Goal: Information Seeking & Learning: Learn about a topic

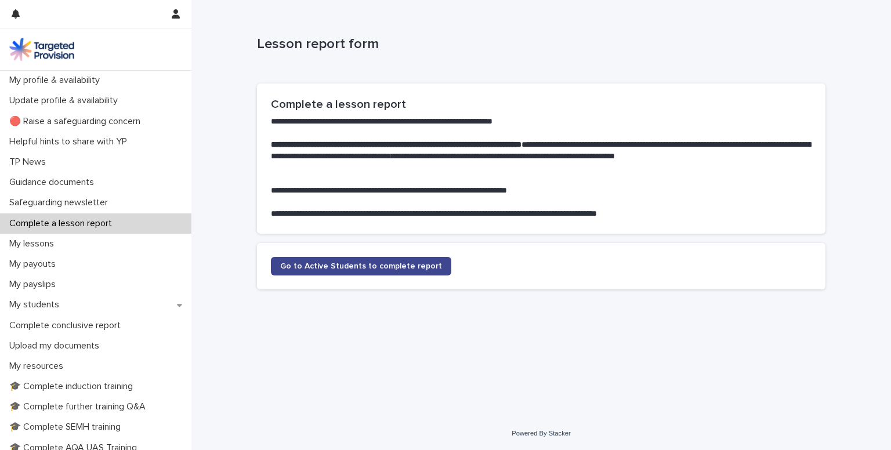
click at [372, 270] on link "Go to Active Students to complete report" at bounding box center [361, 266] width 180 height 19
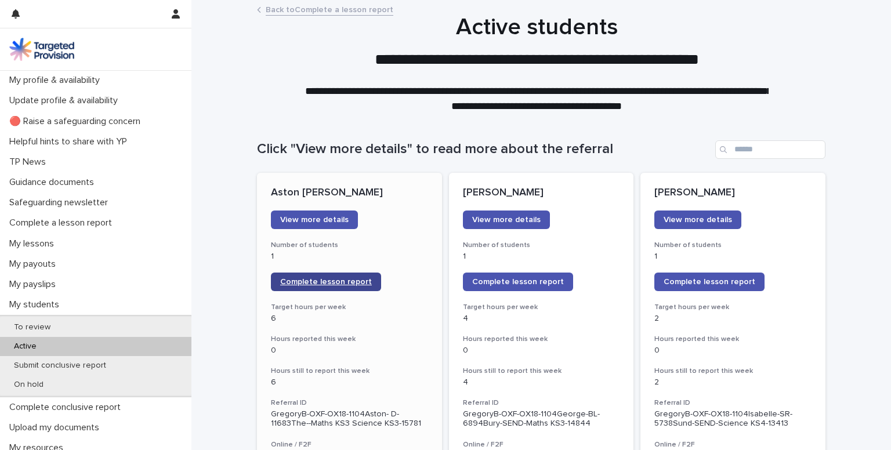
click at [301, 281] on span "Complete lesson report" at bounding box center [326, 282] width 92 height 8
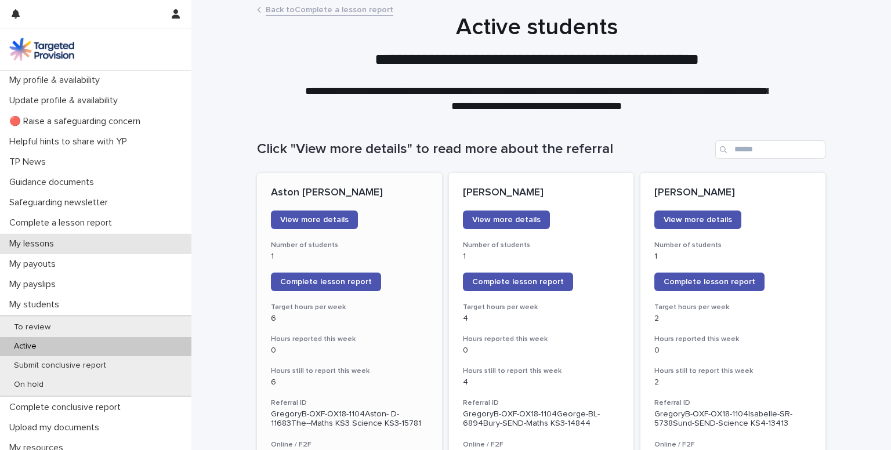
click at [88, 244] on div "My lessons" at bounding box center [95, 244] width 191 height 20
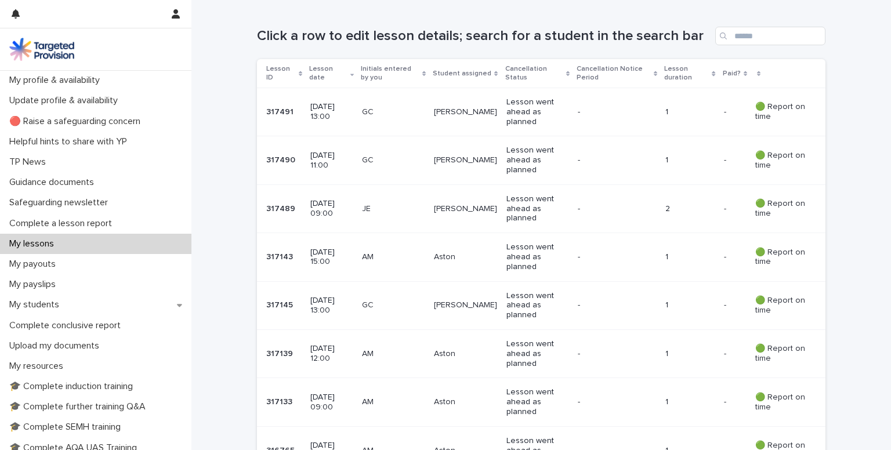
scroll to position [211, 0]
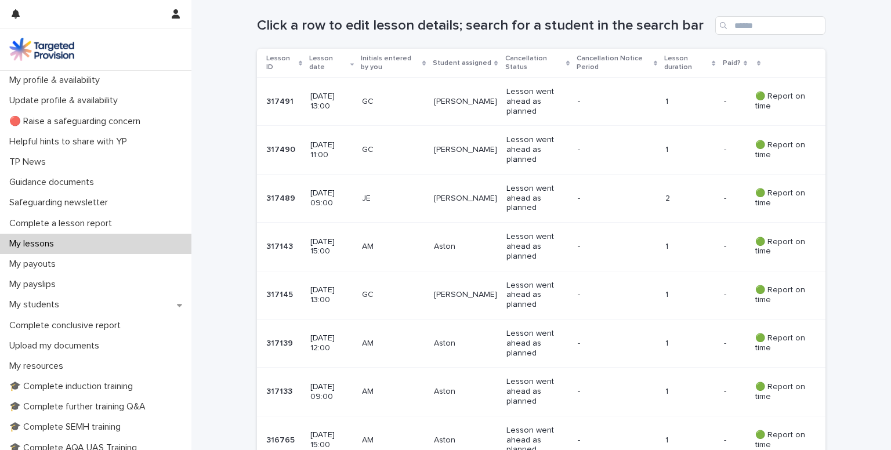
click at [350, 339] on p "11 September 2025 12:00" at bounding box center [331, 344] width 42 height 20
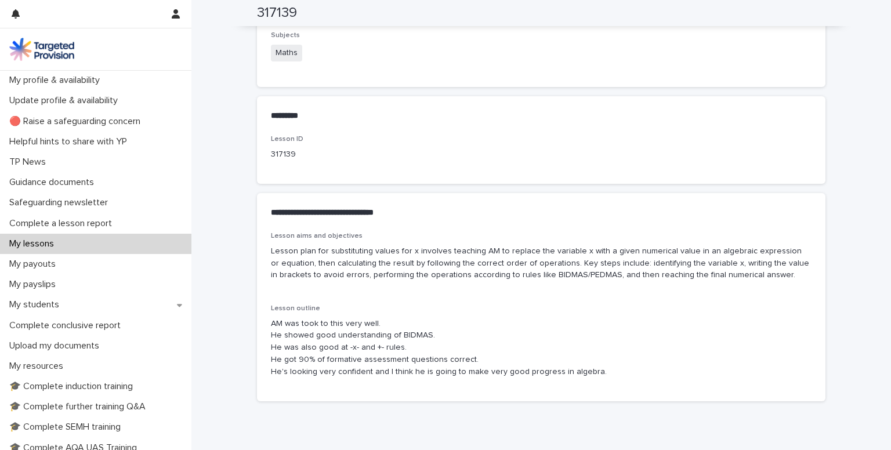
scroll to position [536, 0]
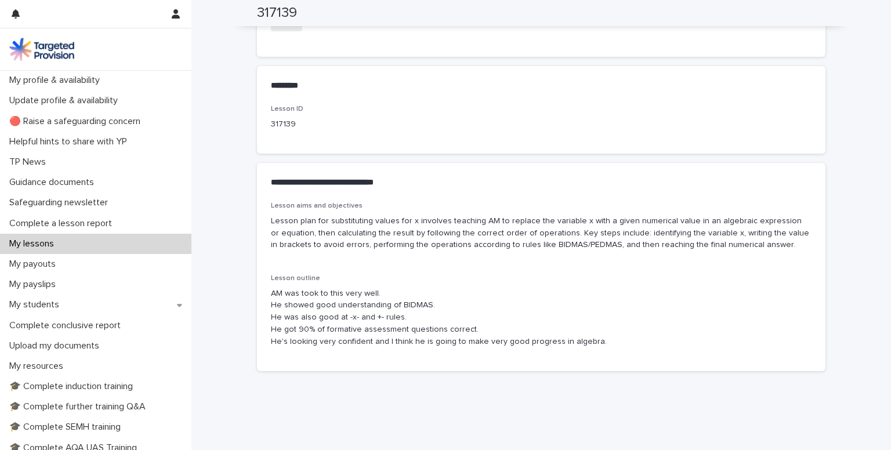
click at [722, 347] on div "Lesson outline AM was took to this very well. He showed good understanding of B…" at bounding box center [541, 315] width 541 height 82
drag, startPoint x: 265, startPoint y: 222, endPoint x: 764, endPoint y: 259, distance: 500.9
click at [764, 259] on div "Lesson aims and objectives Lesson plan for substituting values for x involves t…" at bounding box center [541, 286] width 569 height 169
copy p "Lesson plan for substituting values for x involves teaching AM to replace the v…"
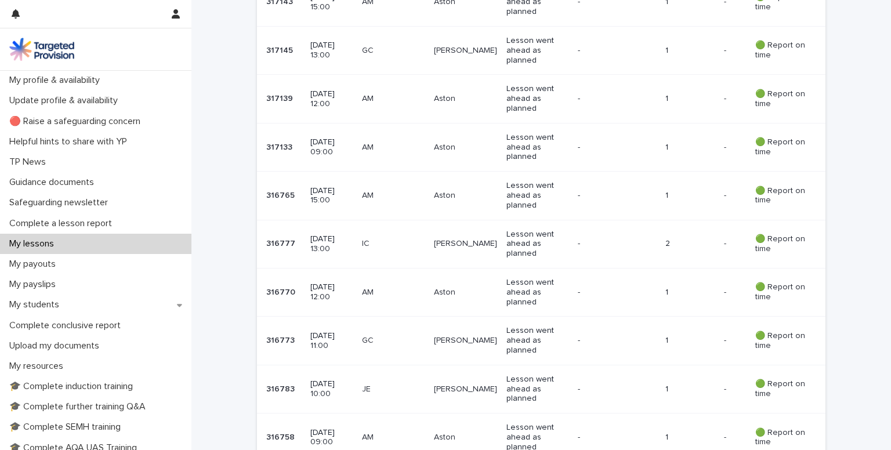
scroll to position [505, 0]
click at [330, 285] on p "10 September 2025 12:00" at bounding box center [331, 291] width 42 height 20
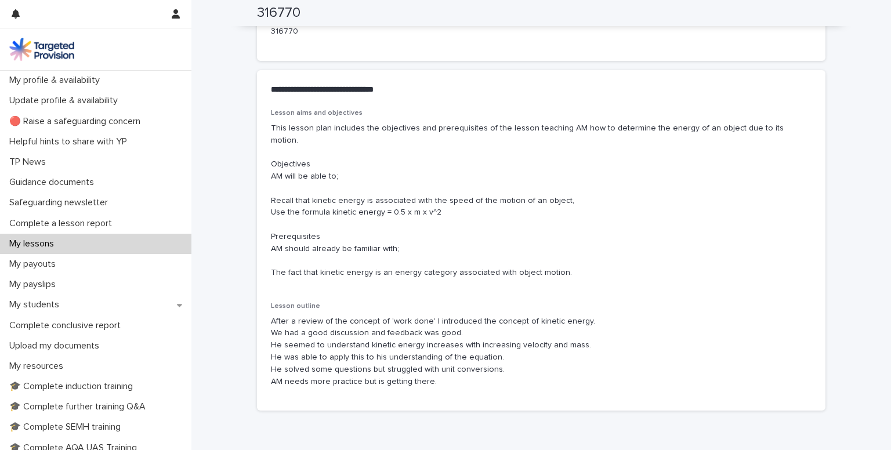
scroll to position [634, 0]
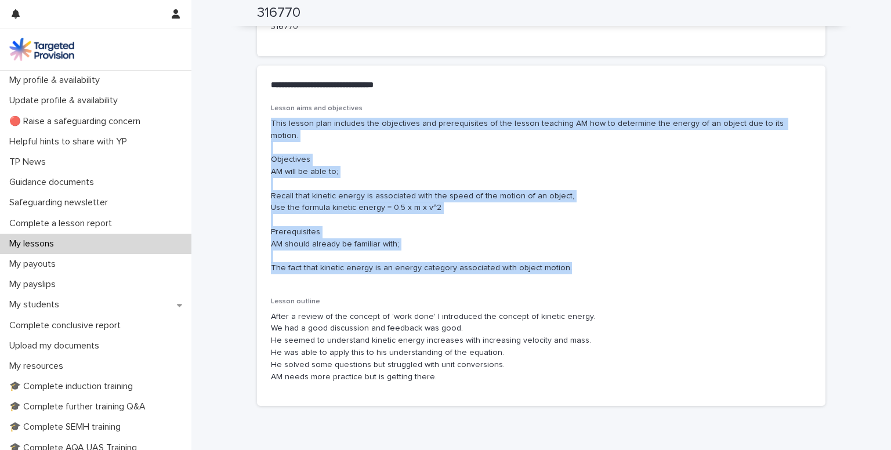
drag, startPoint x: 267, startPoint y: 120, endPoint x: 556, endPoint y: 262, distance: 321.2
click at [556, 262] on div "Lesson aims and objectives This lesson plan includes the objectives and prerequ…" at bounding box center [541, 193] width 541 height 179
copy p "This lesson plan includes the objectives and prerequisites of the lesson teachi…"
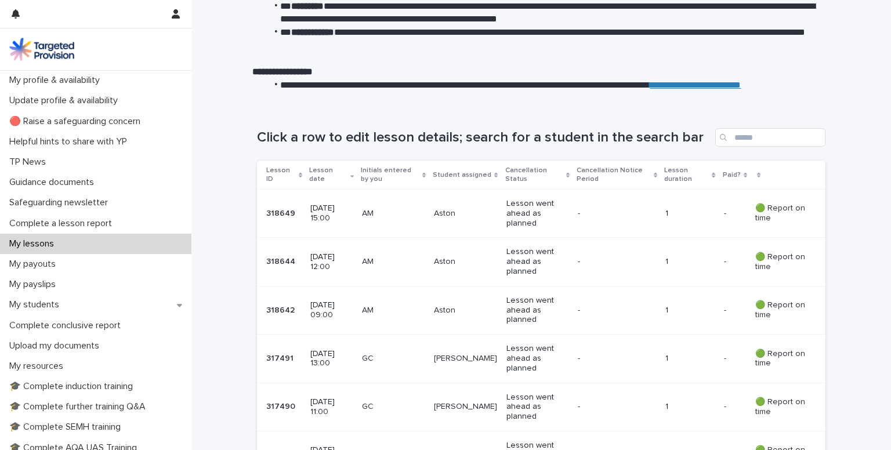
scroll to position [107, 0]
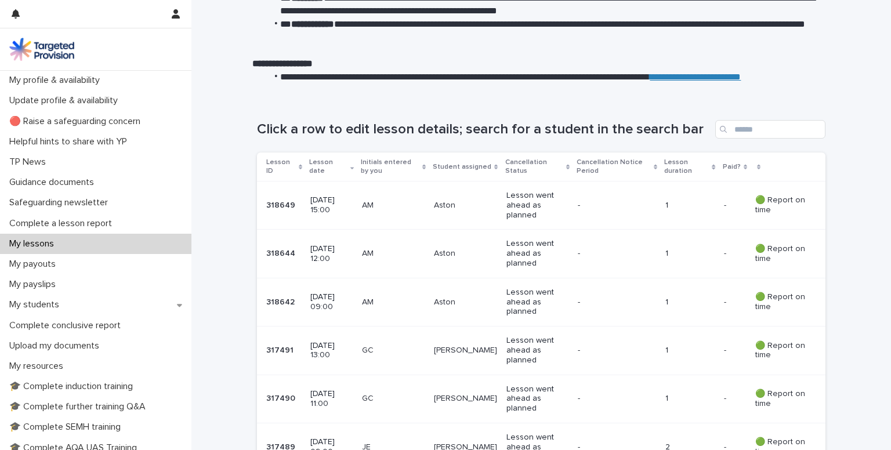
click at [375, 335] on td "GC" at bounding box center [393, 351] width 72 height 48
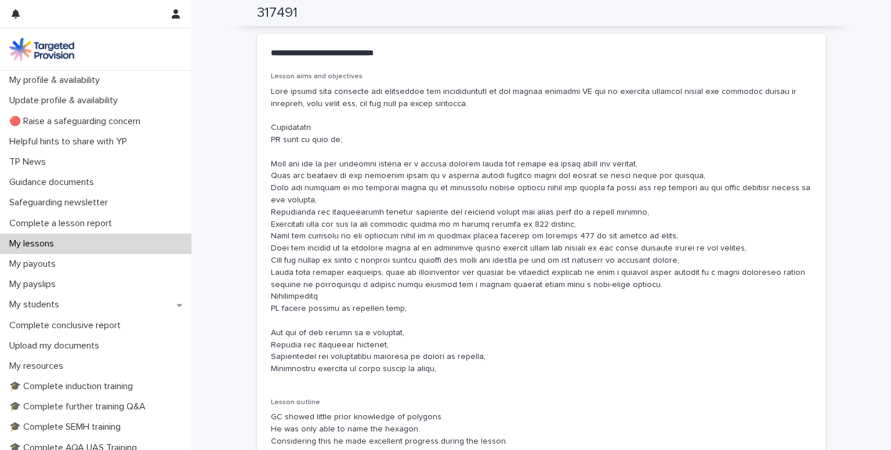
scroll to position [670, 0]
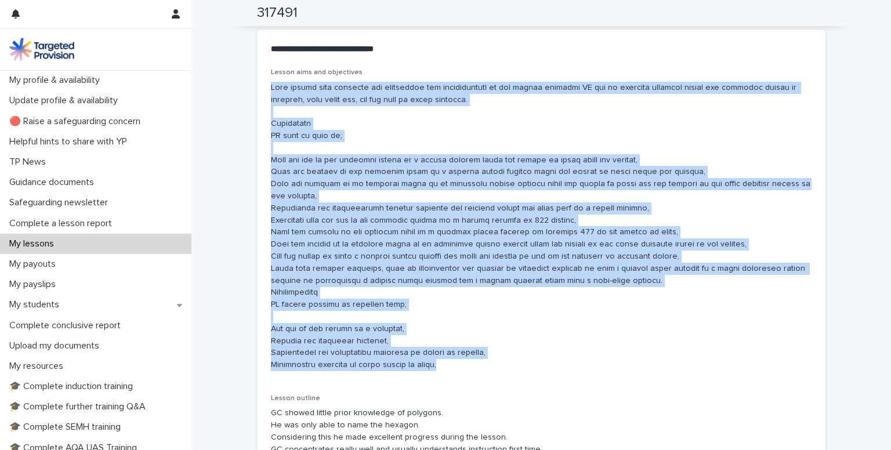
drag, startPoint x: 264, startPoint y: 84, endPoint x: 439, endPoint y: 368, distance: 333.1
click at [439, 368] on div "Lesson aims and objectives Lesson outline GC showed little prior knowledge of p…" at bounding box center [541, 291] width 569 height 446
copy p "This lesson plan includes the objectives and prerequisites of the lesson teachi…"
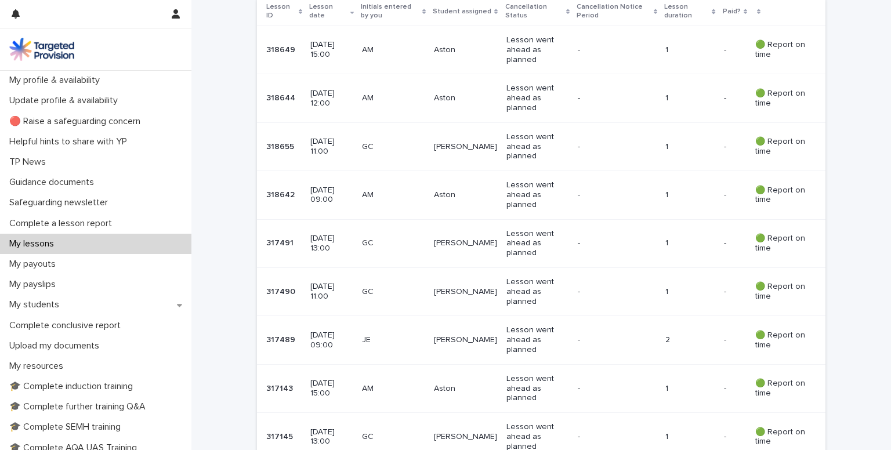
scroll to position [270, 0]
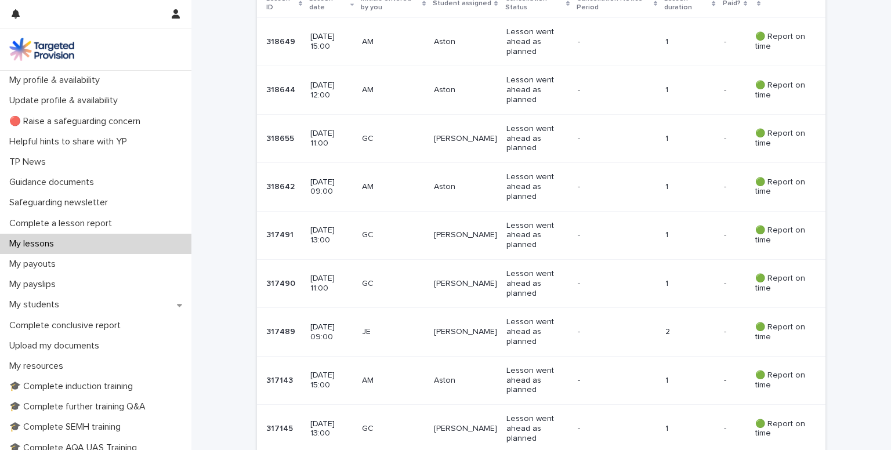
click at [341, 332] on p "12 September 2025 09:00" at bounding box center [331, 333] width 42 height 20
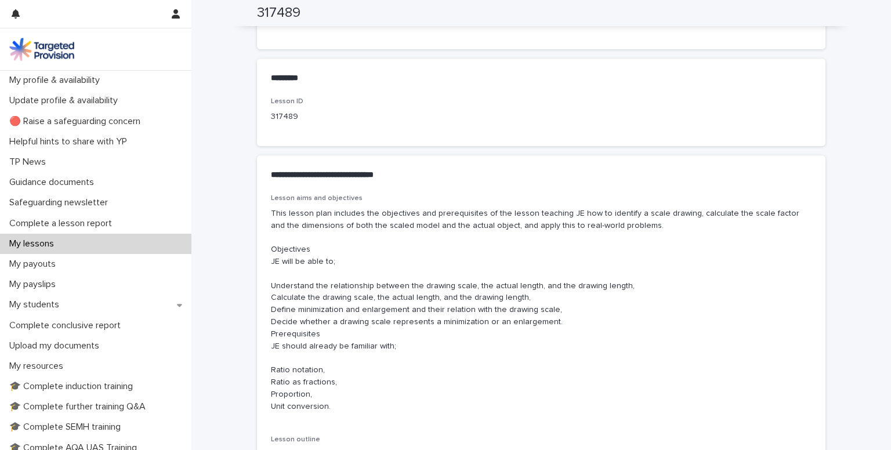
scroll to position [548, 0]
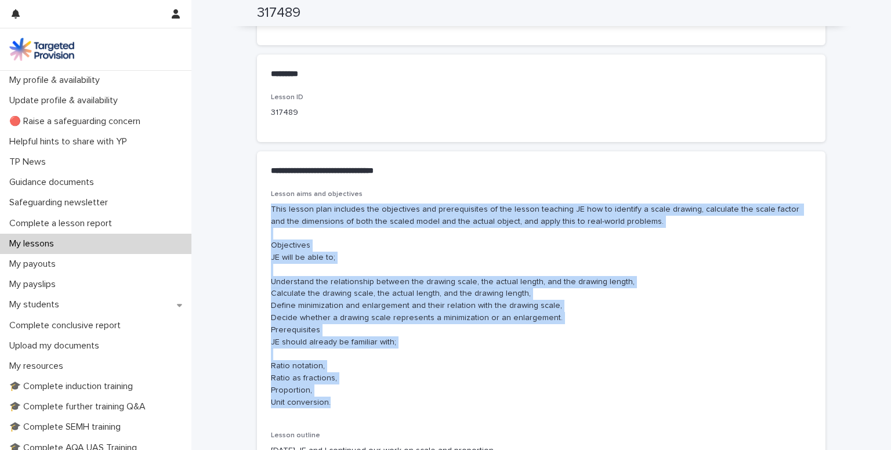
drag, startPoint x: 267, startPoint y: 206, endPoint x: 397, endPoint y: 400, distance: 233.8
click at [397, 400] on p "This lesson plan includes the objectives and prerequisites of the lesson teachi…" at bounding box center [541, 306] width 541 height 205
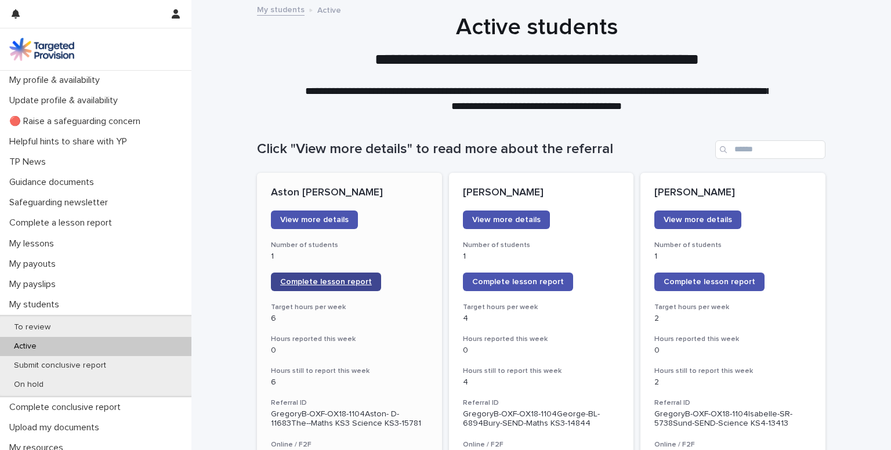
click at [292, 282] on span "Complete lesson report" at bounding box center [326, 282] width 92 height 8
click at [316, 280] on span "Complete lesson report" at bounding box center [326, 282] width 92 height 8
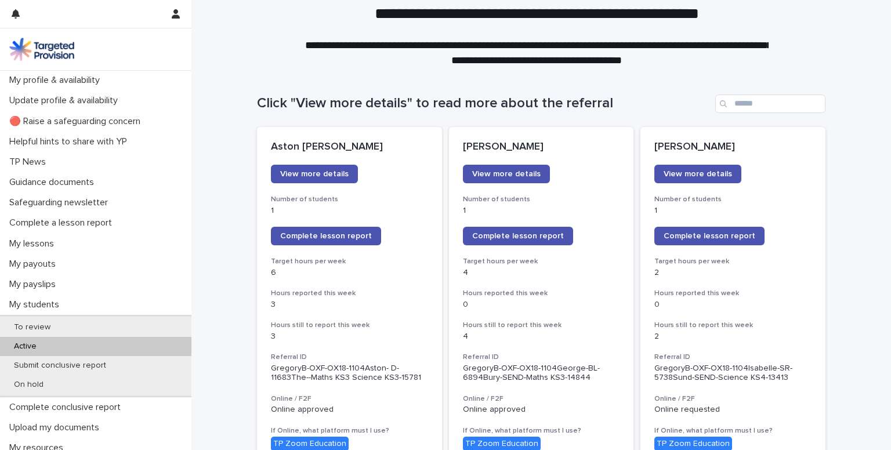
scroll to position [70, 0]
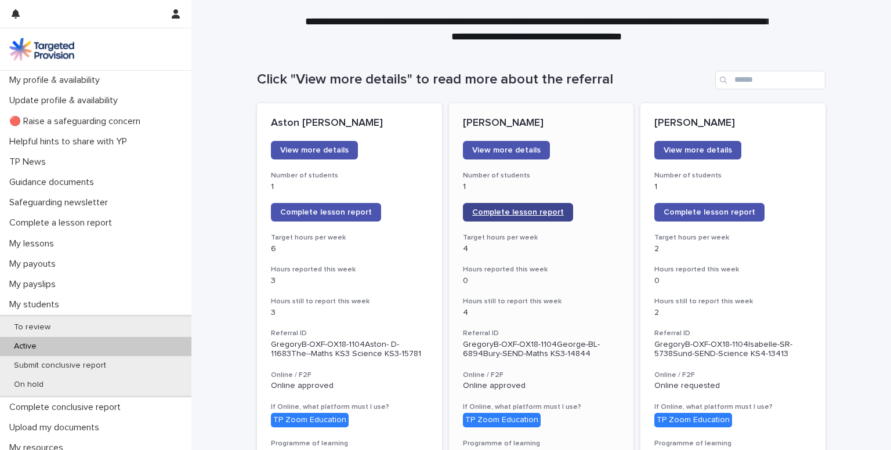
click at [499, 212] on span "Complete lesson report" at bounding box center [518, 212] width 92 height 8
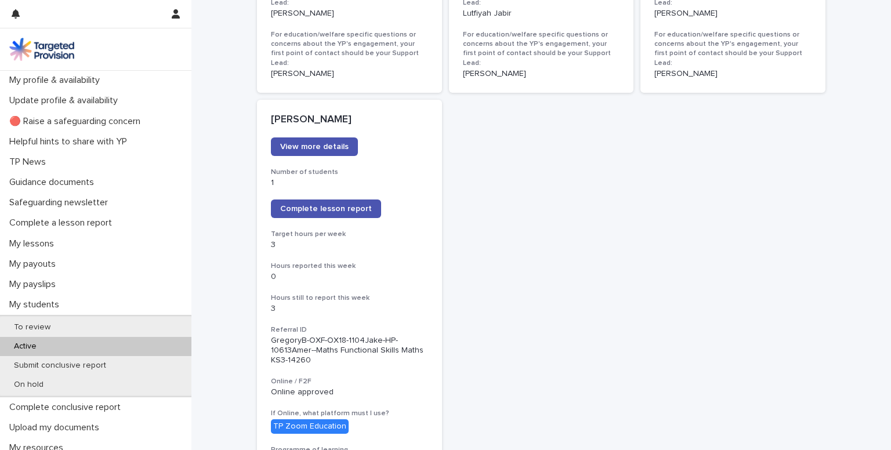
scroll to position [889, 0]
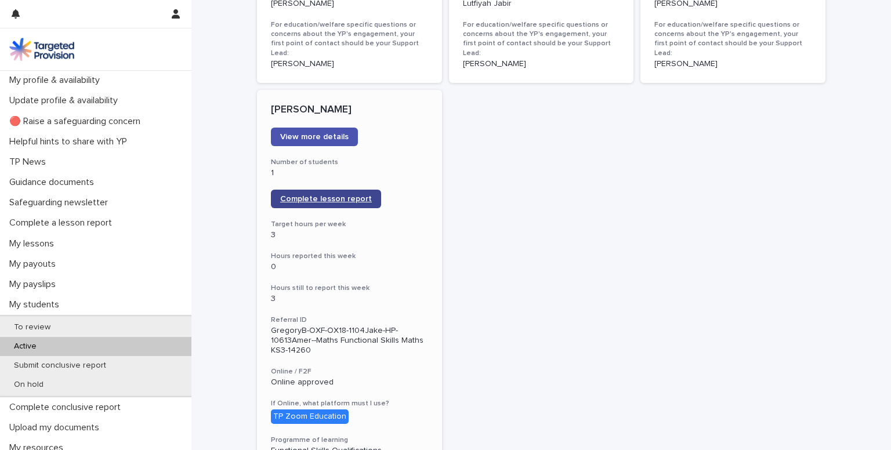
click at [294, 195] on span "Complete lesson report" at bounding box center [326, 199] width 92 height 8
